Goal: Task Accomplishment & Management: Use online tool/utility

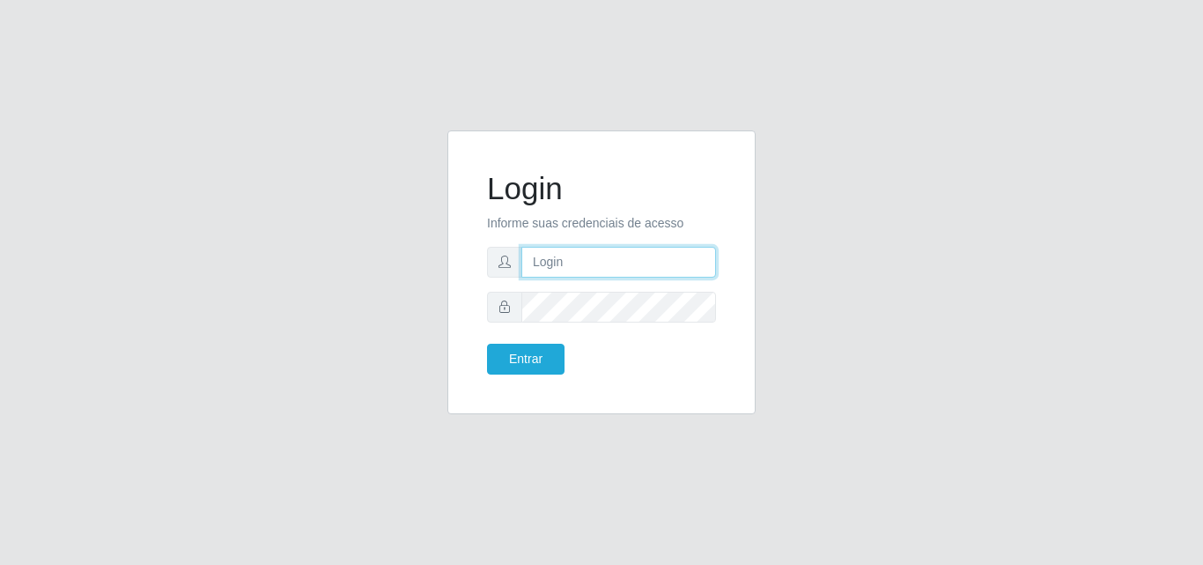
type input "franciclebersuper@manaira"
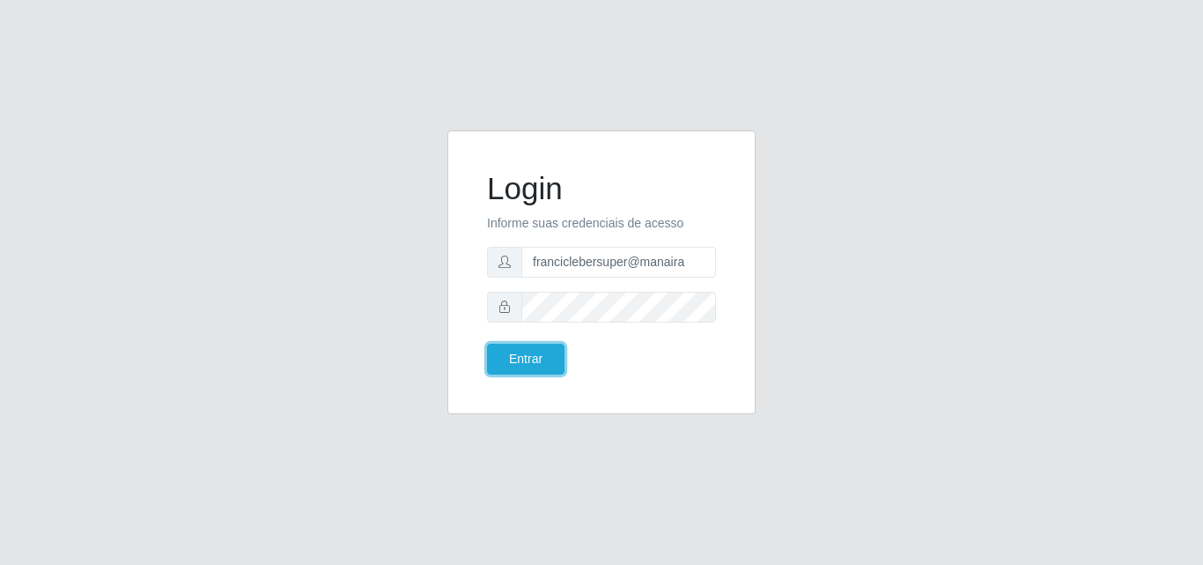
click at [533, 354] on button "Entrar" at bounding box center [526, 359] width 78 height 31
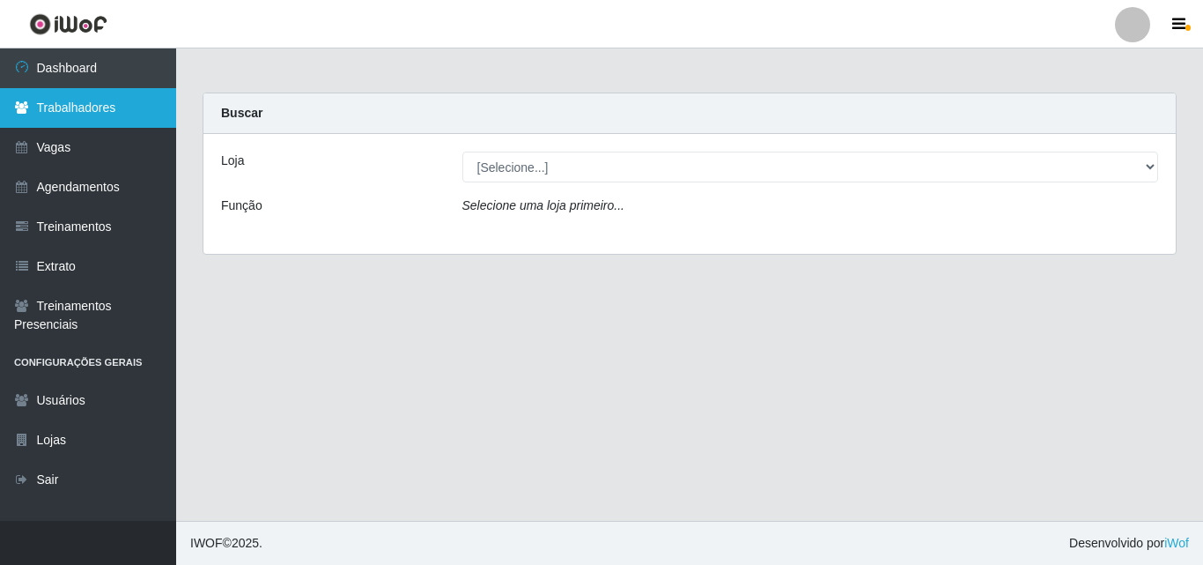
click at [85, 109] on link "Trabalhadores" at bounding box center [88, 108] width 176 height 40
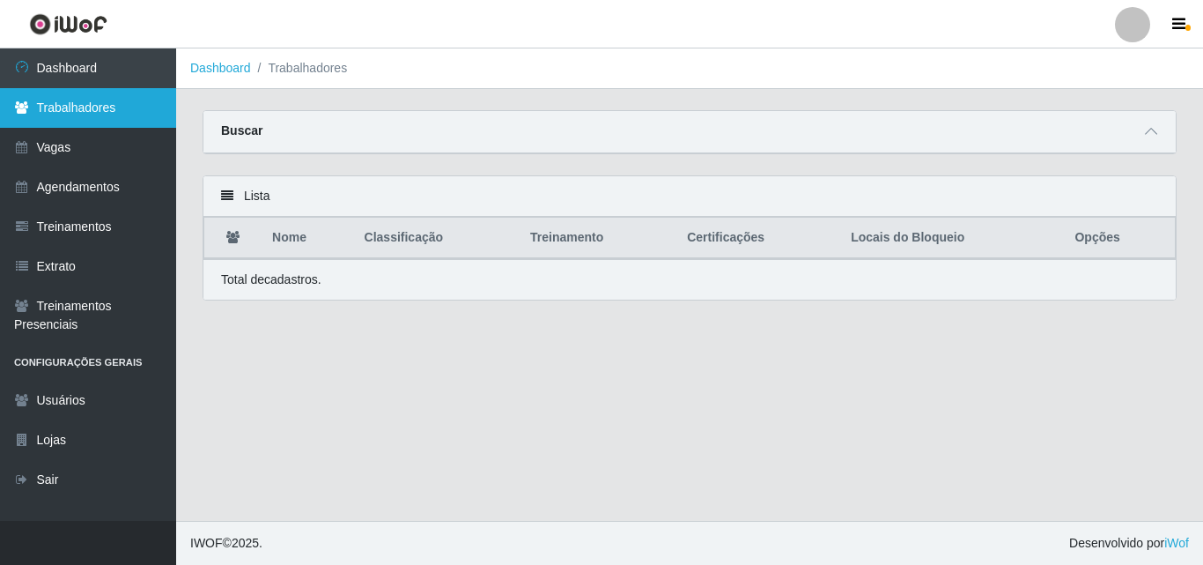
click at [82, 107] on link "Trabalhadores" at bounding box center [88, 108] width 176 height 40
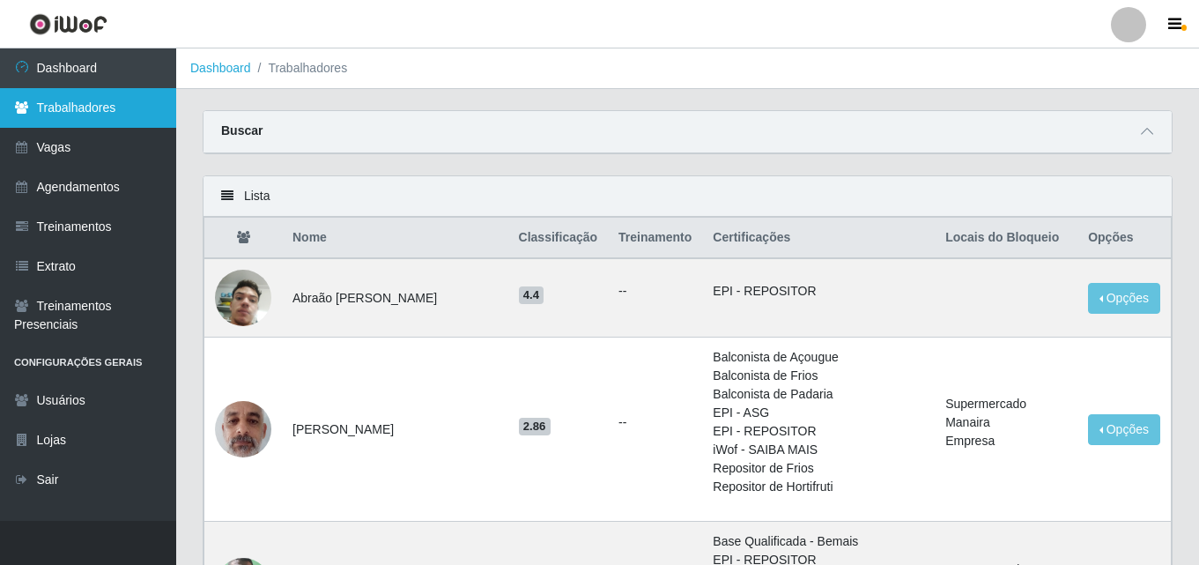
click at [94, 114] on link "Trabalhadores" at bounding box center [88, 108] width 176 height 40
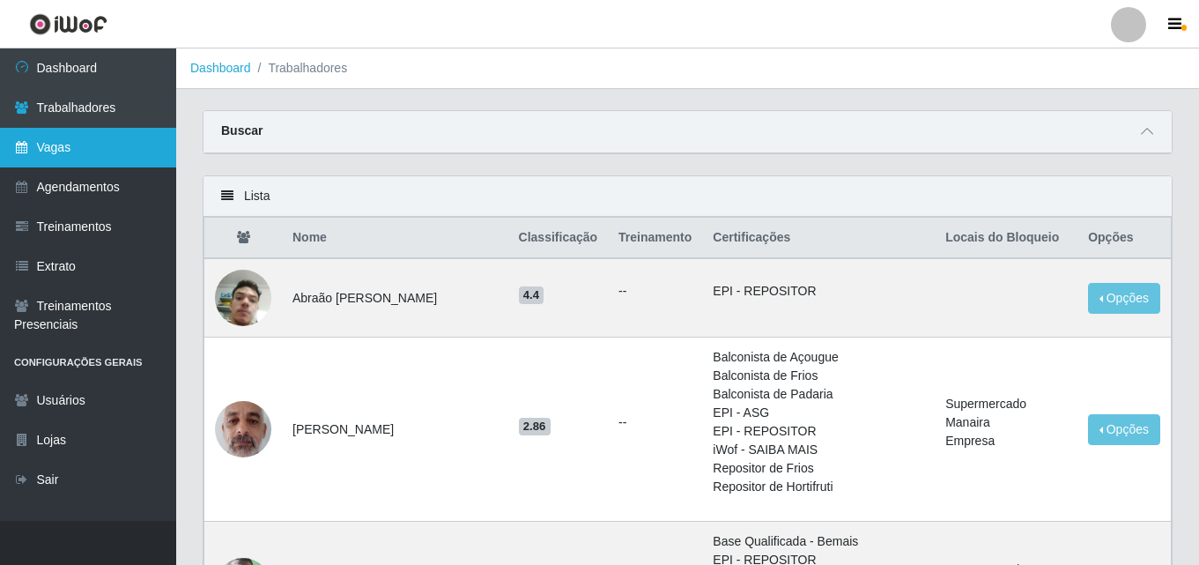
click at [80, 146] on link "Vagas" at bounding box center [88, 148] width 176 height 40
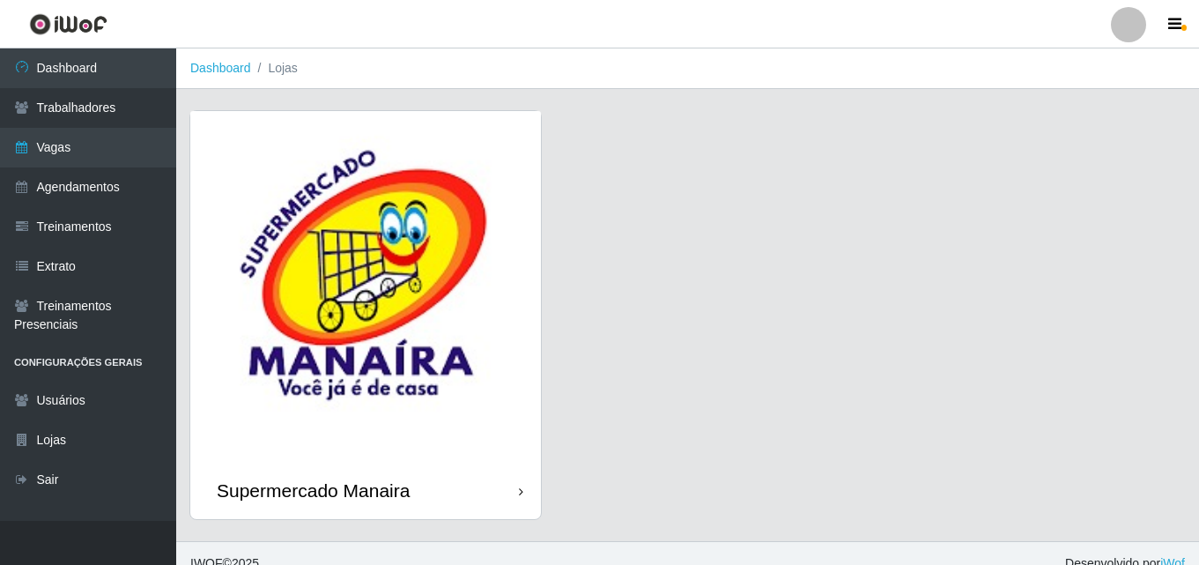
click at [463, 502] on div "Supermercado Manaira" at bounding box center [365, 490] width 351 height 57
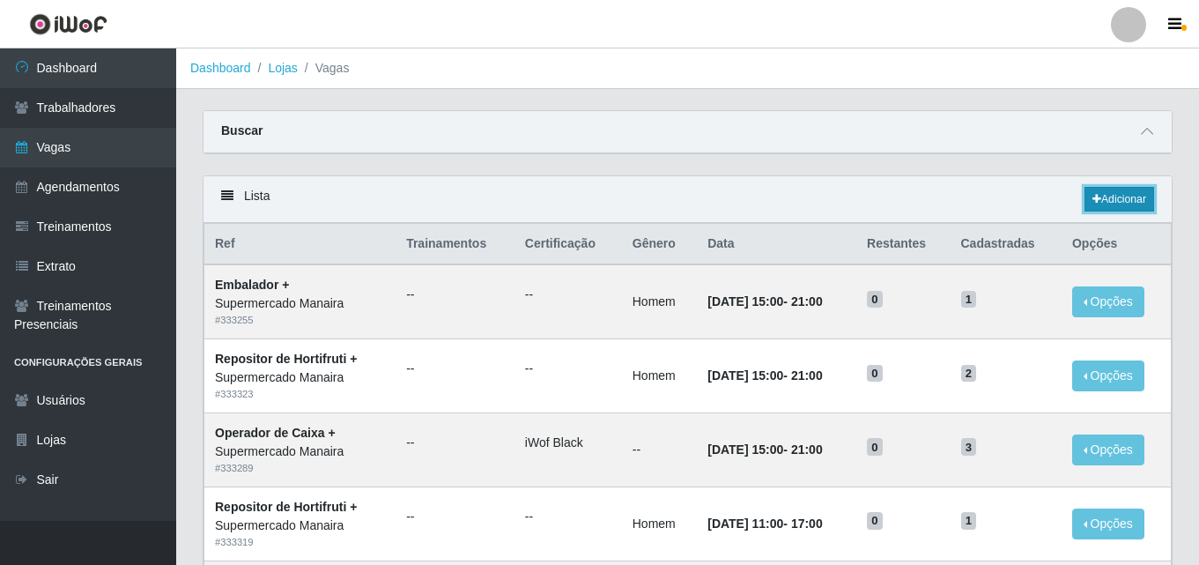
click at [1127, 193] on link "Adicionar" at bounding box center [1120, 199] width 70 height 25
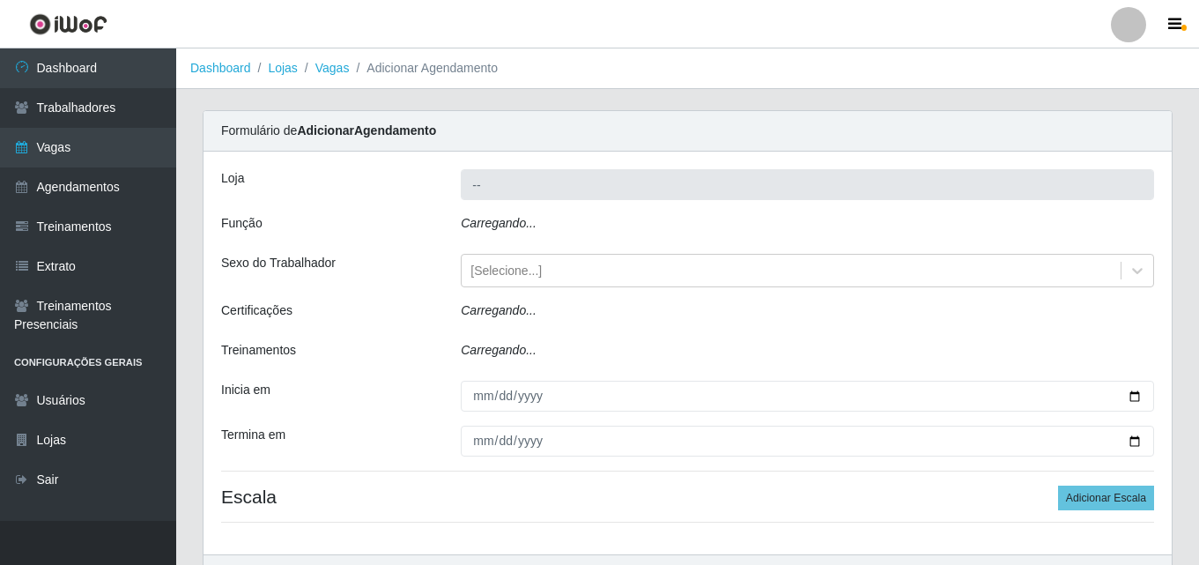
type input "Supermercado Manaira"
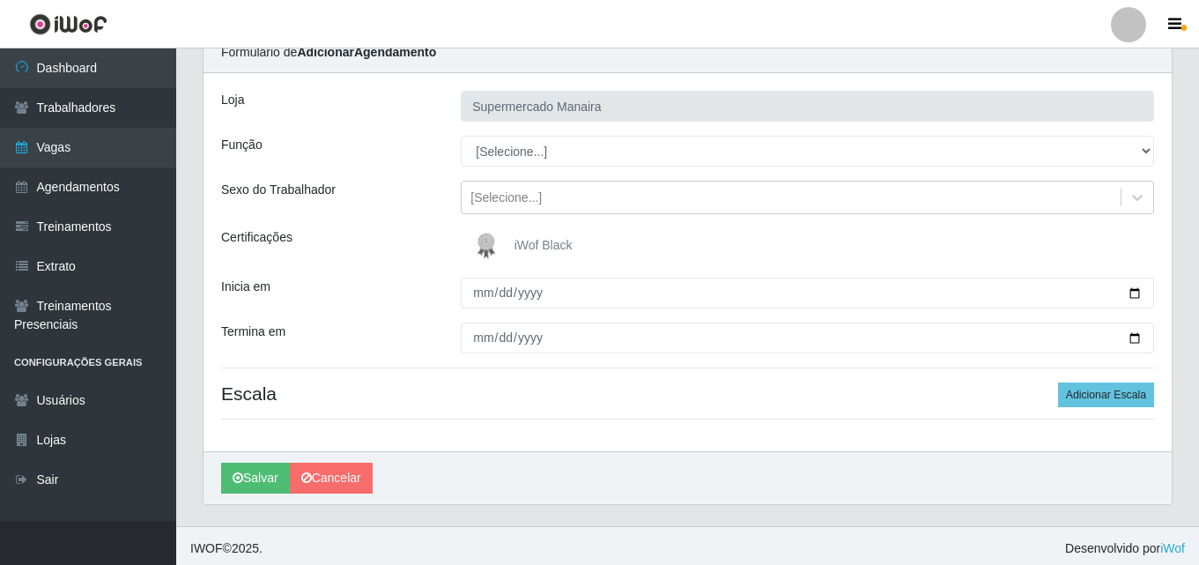
scroll to position [84, 0]
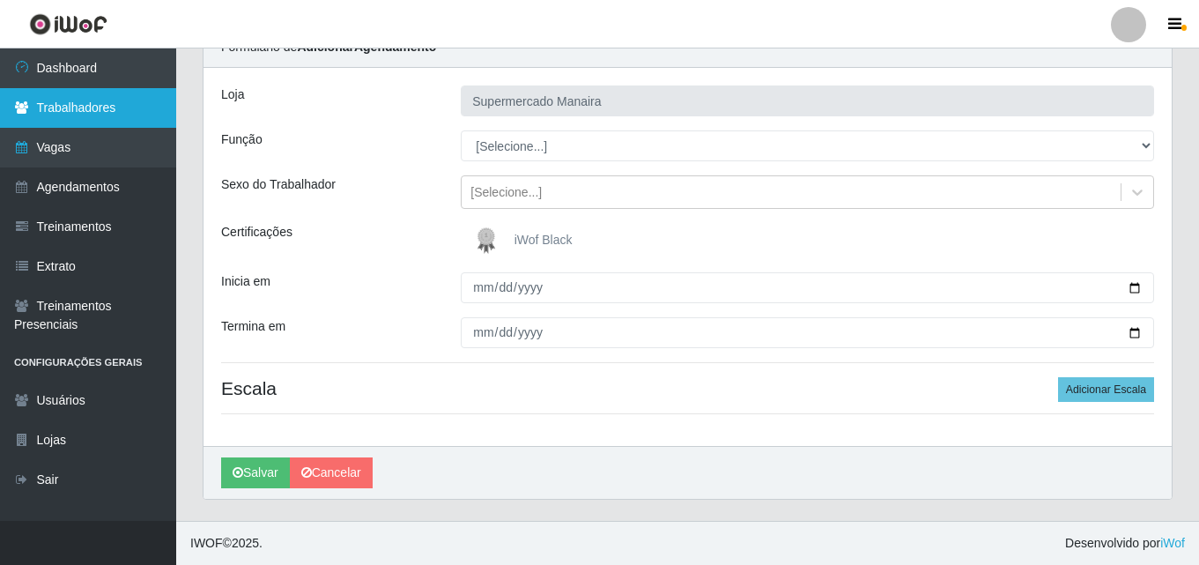
click at [141, 116] on link "Trabalhadores" at bounding box center [88, 108] width 176 height 40
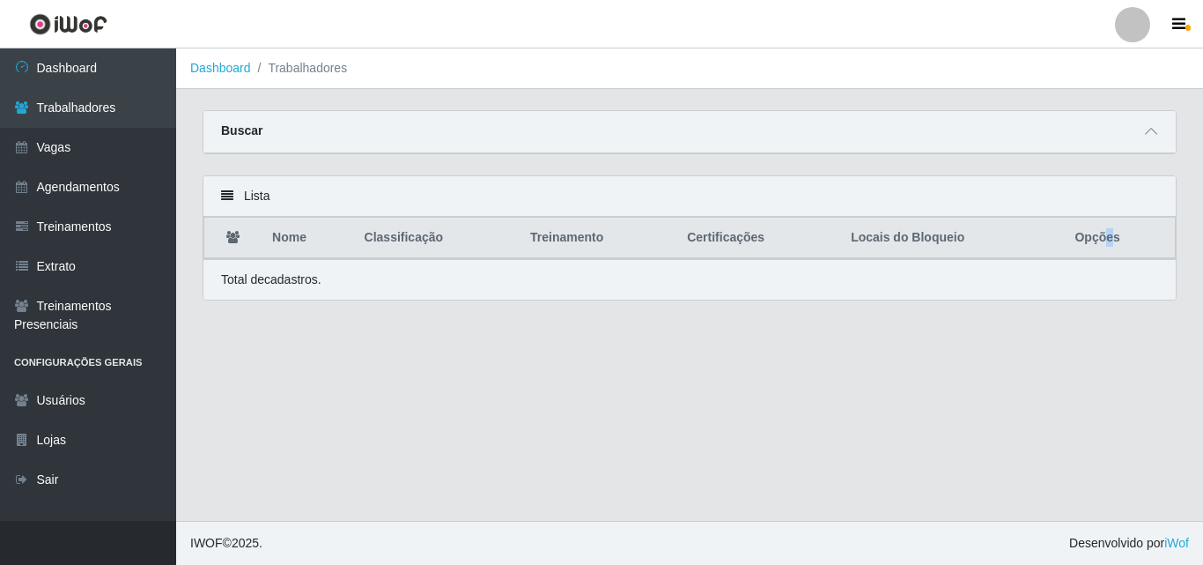
click at [1110, 240] on th "Opções" at bounding box center [1119, 238] width 111 height 41
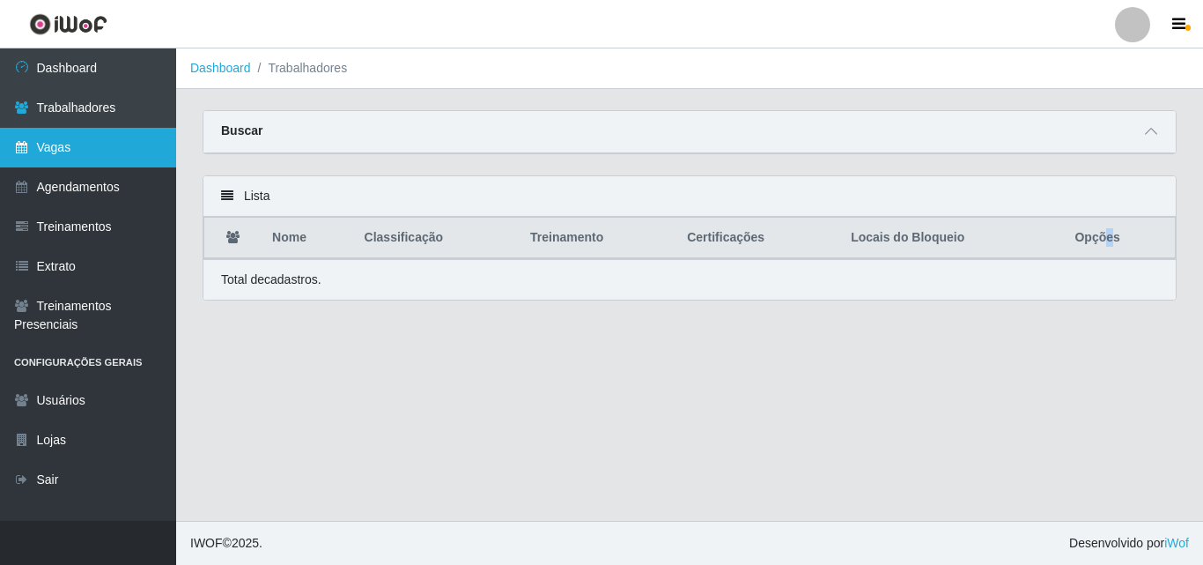
click at [104, 154] on link "Vagas" at bounding box center [88, 148] width 176 height 40
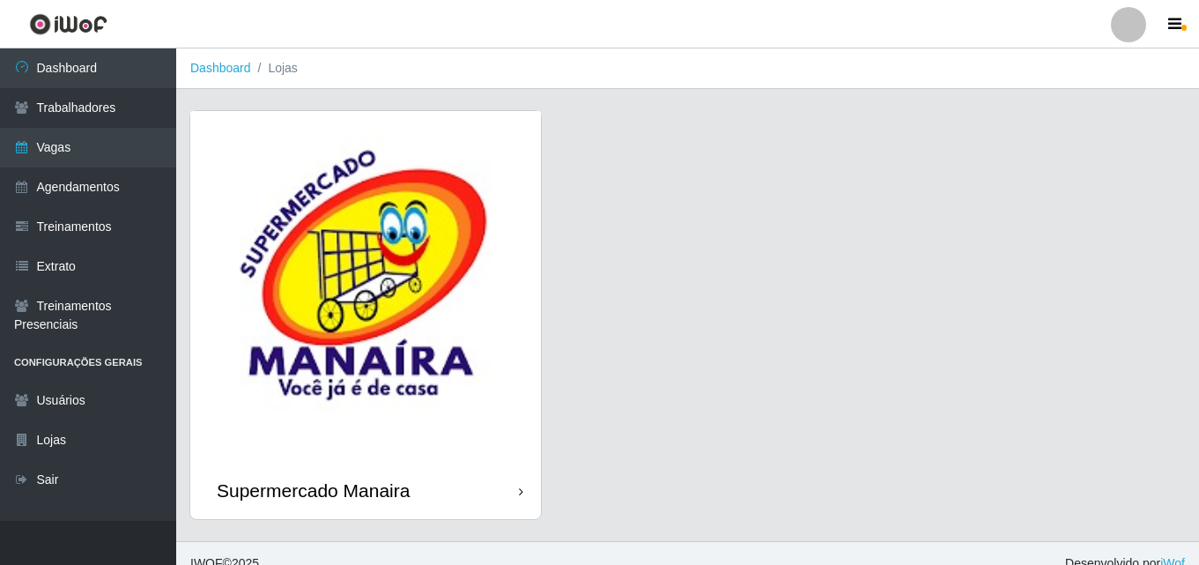
click at [519, 490] on icon at bounding box center [521, 491] width 4 height 12
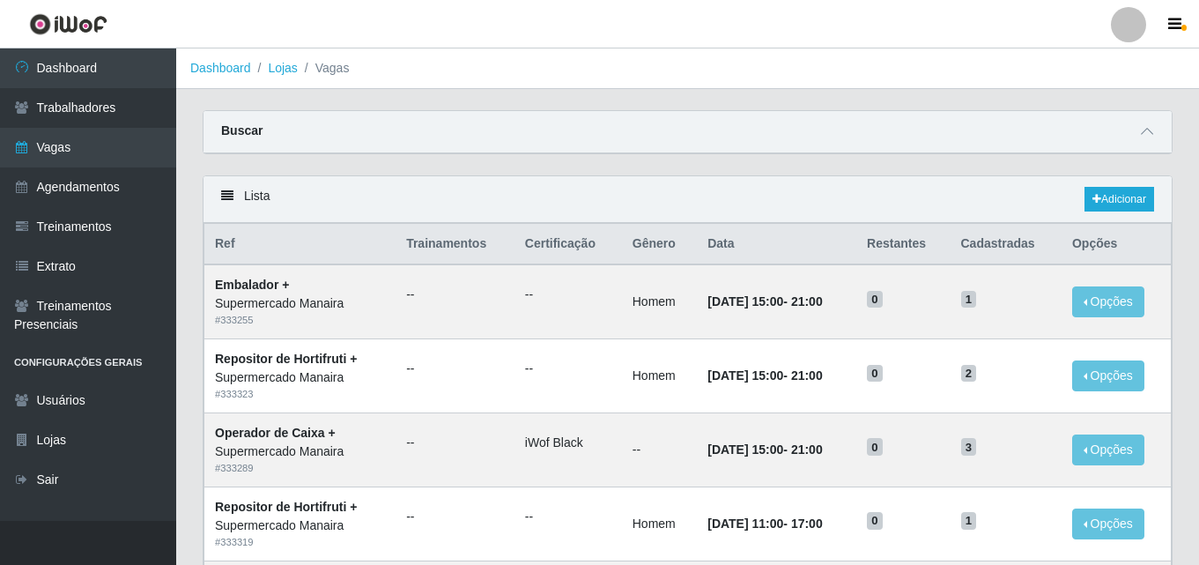
click at [1128, 19] on div at bounding box center [1128, 24] width 35 height 35
click at [802, 49] on ol "Dashboard Lojas Vagas" at bounding box center [687, 68] width 1023 height 41
click at [1131, 23] on div at bounding box center [1128, 24] width 35 height 35
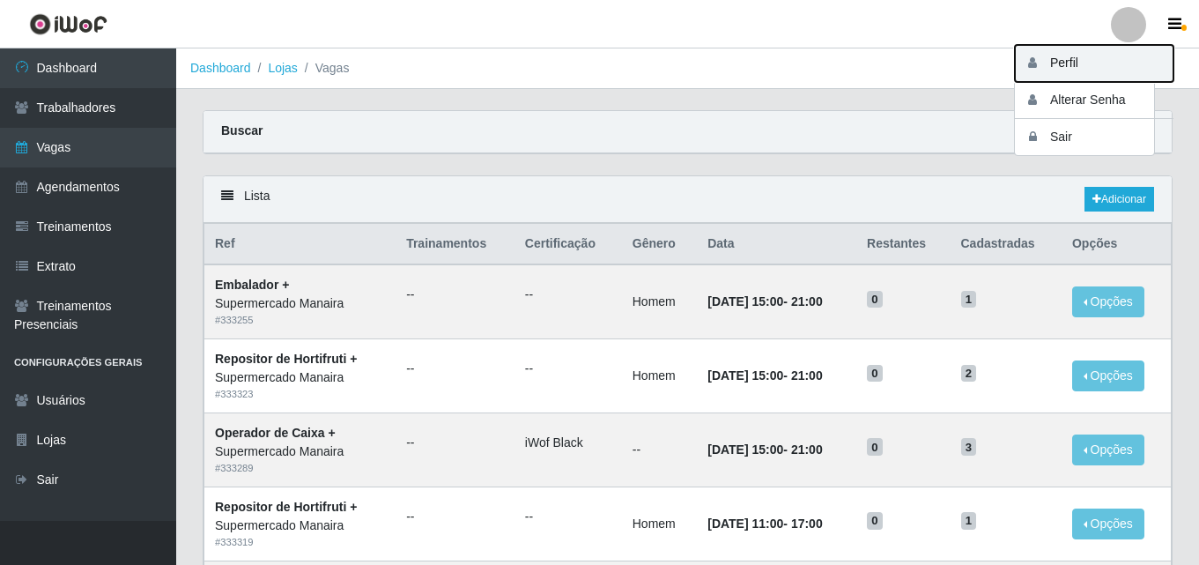
click at [1069, 66] on button "Perfil" at bounding box center [1094, 63] width 159 height 37
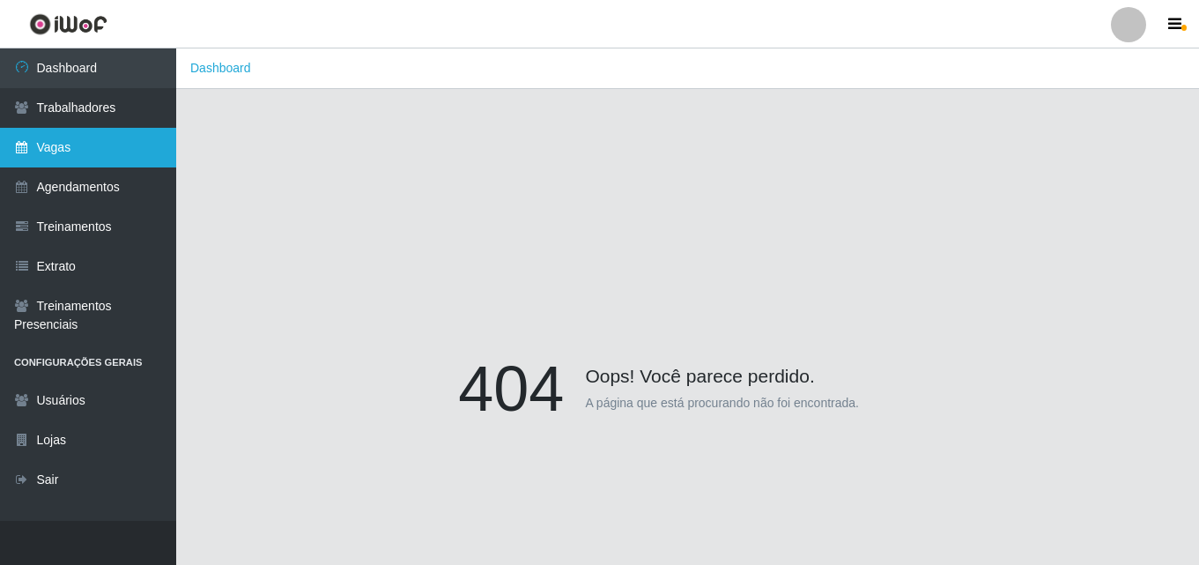
click at [89, 156] on link "Vagas" at bounding box center [88, 148] width 176 height 40
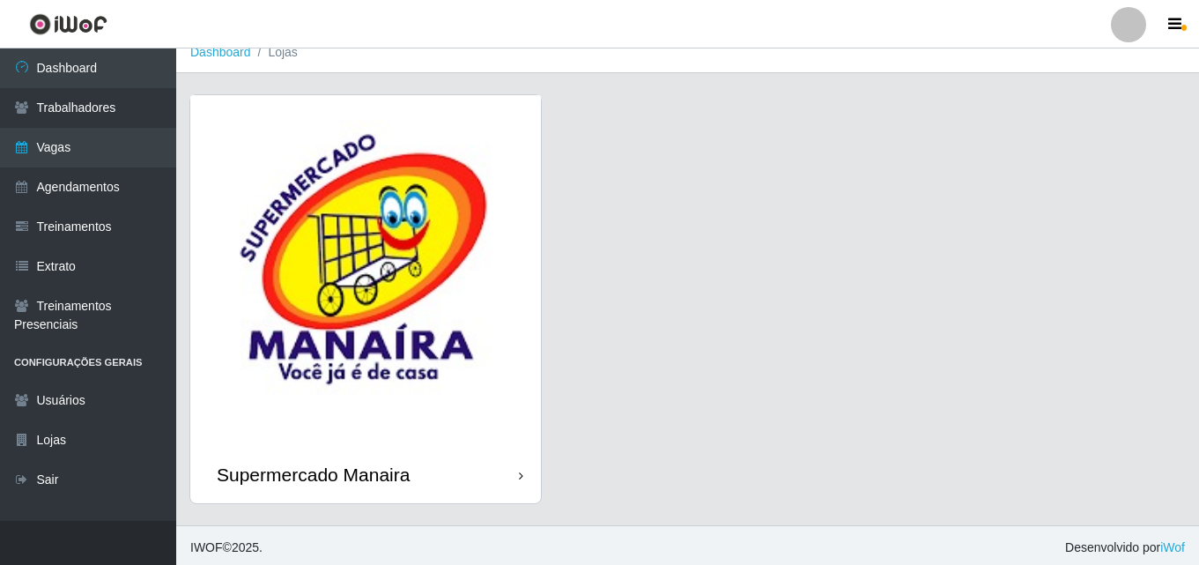
scroll to position [20, 0]
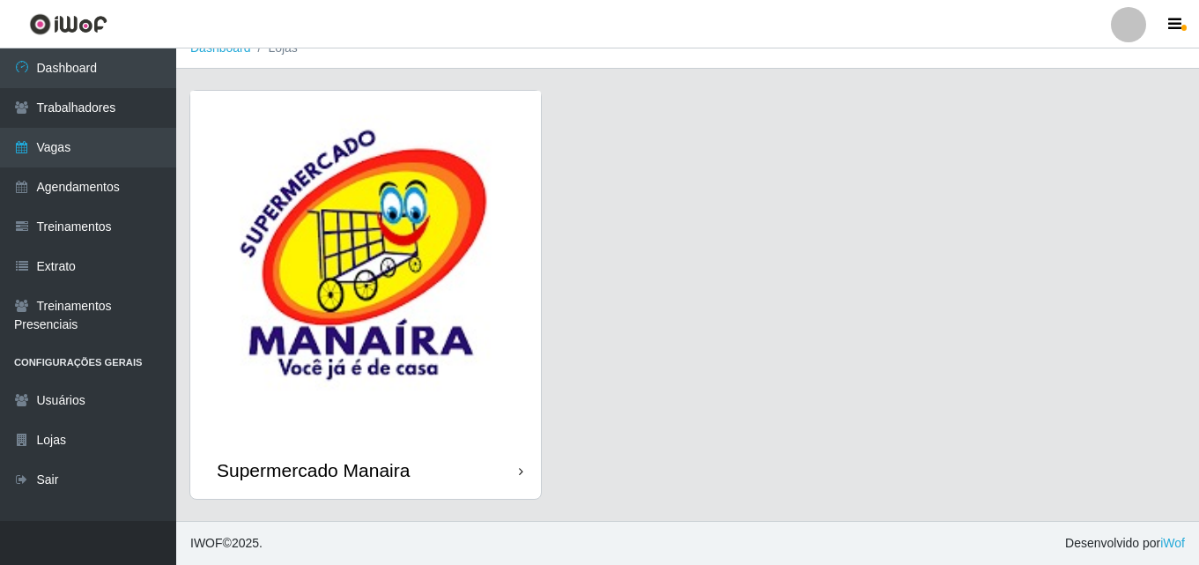
click at [512, 455] on div "Supermercado Manaira" at bounding box center [365, 469] width 351 height 57
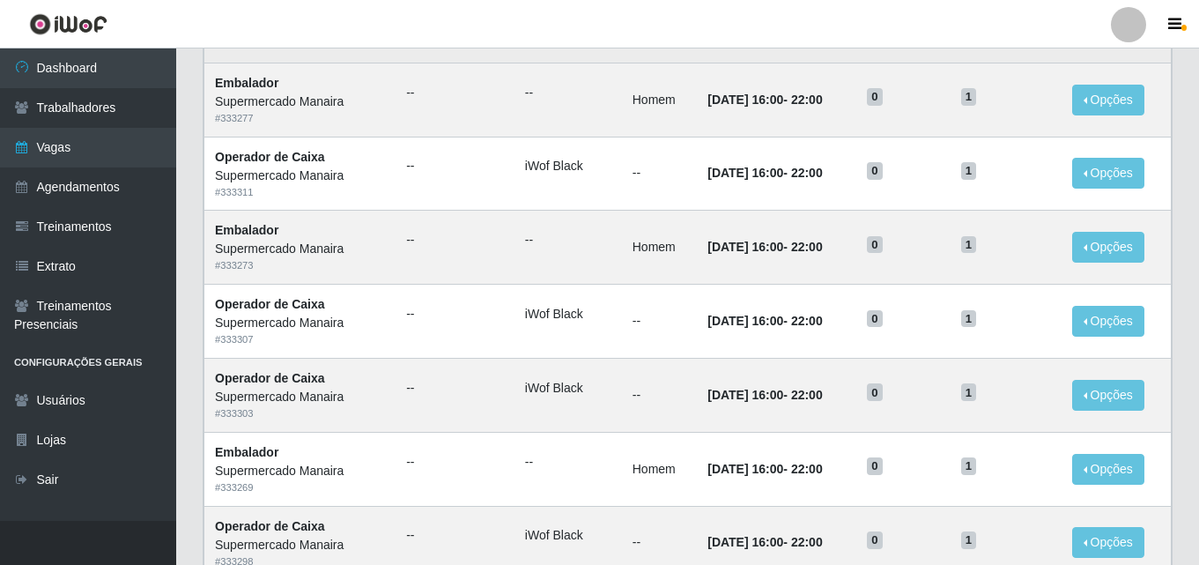
scroll to position [929, 0]
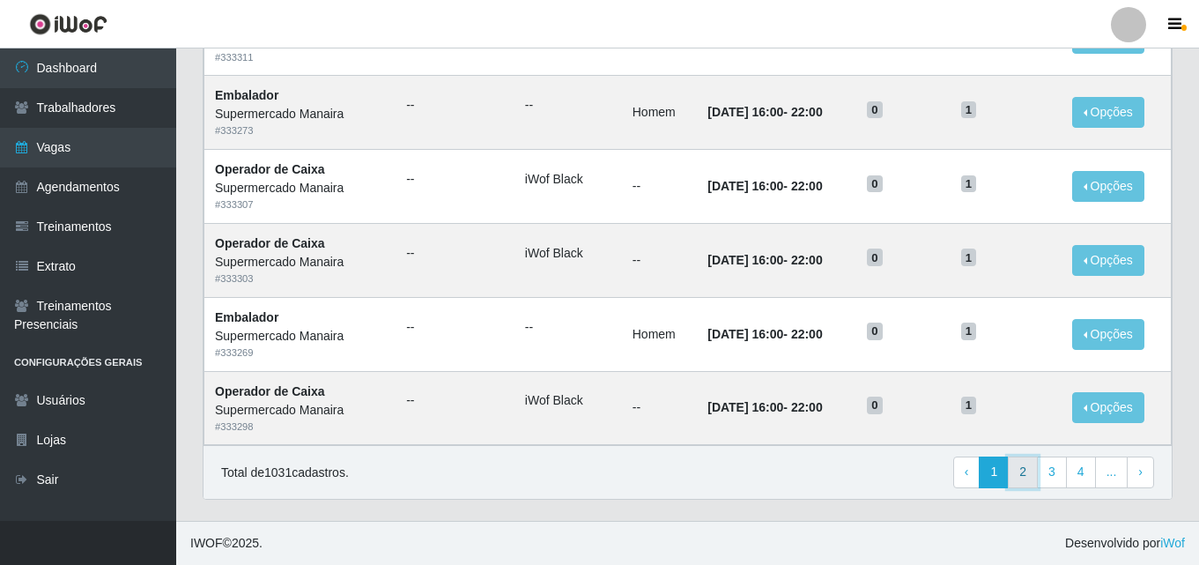
click at [1025, 470] on link "2" at bounding box center [1023, 472] width 30 height 32
